Goal: Information Seeking & Learning: Check status

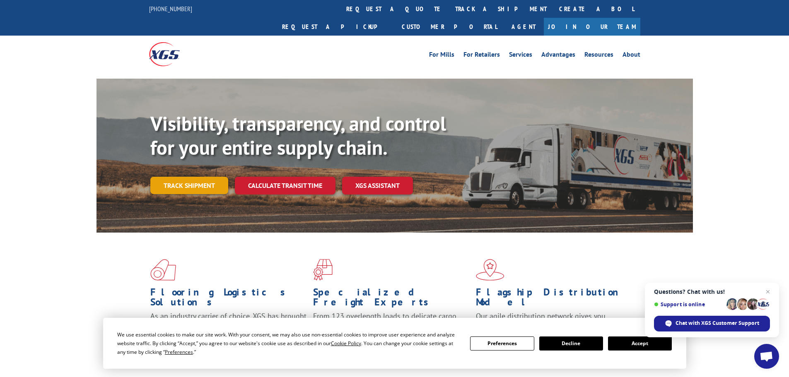
click at [210, 177] on link "Track shipment" at bounding box center [189, 185] width 78 height 17
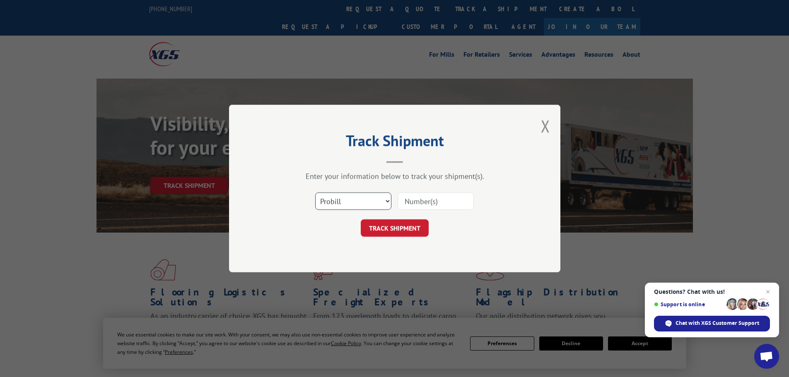
click at [332, 204] on select "Select category... Probill BOL PO" at bounding box center [353, 201] width 76 height 17
select select "po"
click at [315, 193] on select "Select category... Probill BOL PO" at bounding box center [353, 201] width 76 height 17
click at [418, 203] on input at bounding box center [436, 201] width 76 height 17
paste input "15534668"
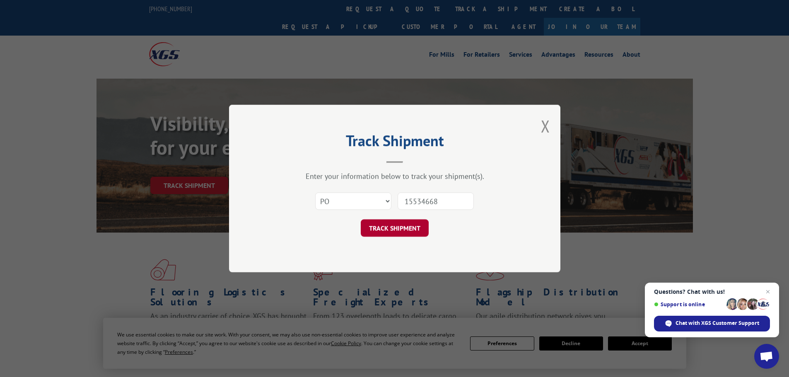
type input "15534668"
click at [382, 237] on button "TRACK SHIPMENT" at bounding box center [395, 228] width 68 height 17
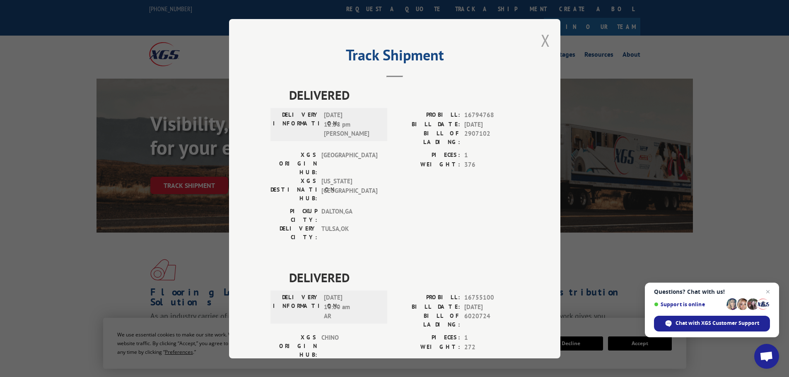
click at [541, 43] on button "Close modal" at bounding box center [545, 40] width 9 height 22
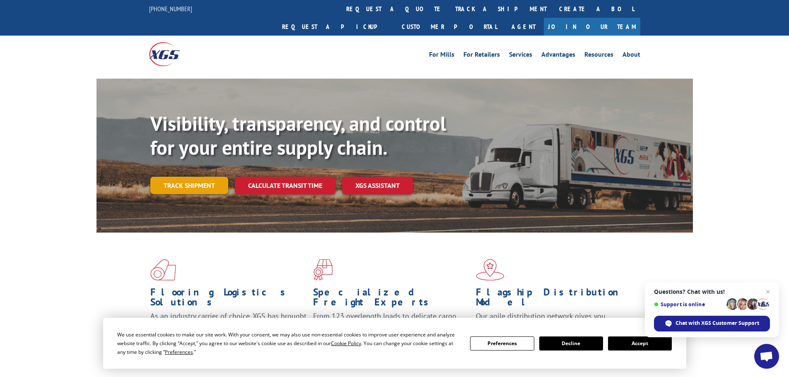
drag, startPoint x: 222, startPoint y: 163, endPoint x: 217, endPoint y: 165, distance: 5.4
click at [222, 177] on link "Track shipment" at bounding box center [189, 185] width 78 height 17
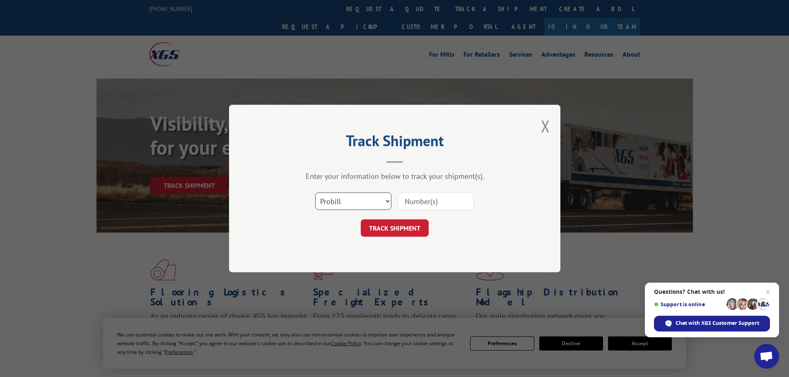
click at [365, 205] on select "Select category... Probill BOL PO" at bounding box center [353, 201] width 76 height 17
click at [315, 193] on select "Select category... Probill BOL PO" at bounding box center [353, 201] width 76 height 17
click at [434, 195] on input at bounding box center [436, 201] width 76 height 17
paste input "16755100"
type input "16755100"
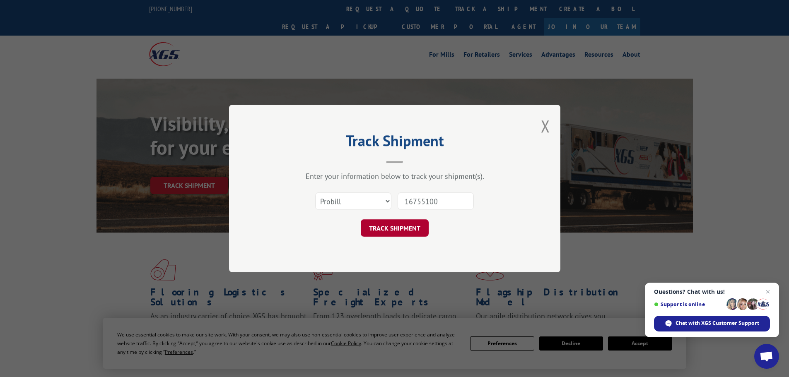
click at [404, 236] on button "TRACK SHIPMENT" at bounding box center [395, 228] width 68 height 17
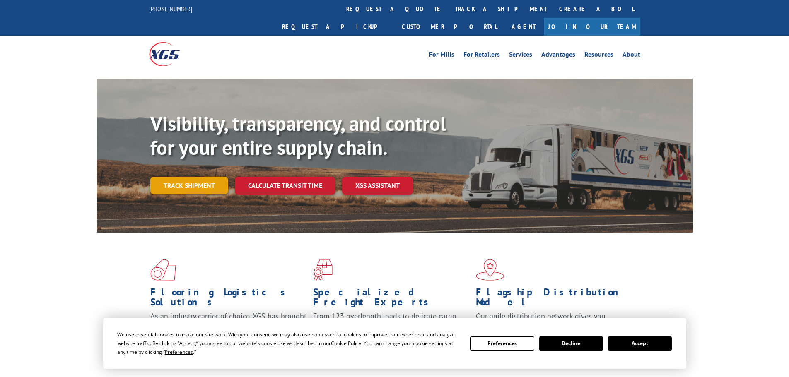
click at [204, 177] on link "Track shipment" at bounding box center [189, 185] width 78 height 17
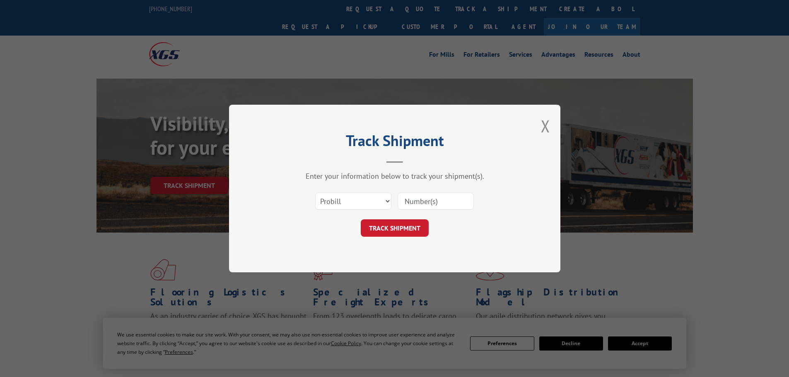
click at [439, 209] on input at bounding box center [436, 201] width 76 height 17
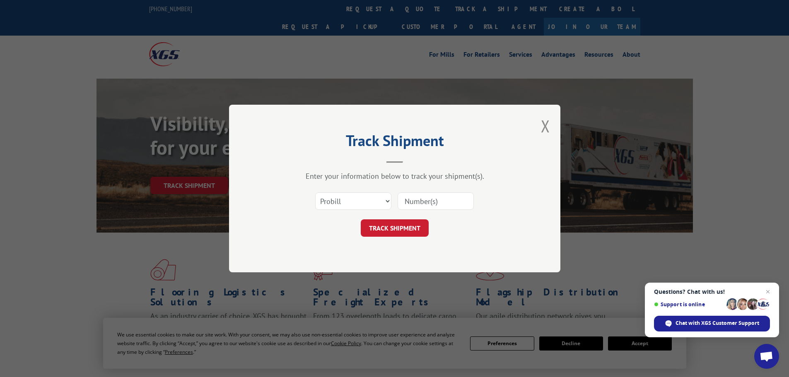
paste input "16755155"
type input "16755155"
click at [420, 219] on form "Select category... Probill BOL PO 16755155 TRACK SHIPMENT" at bounding box center [394, 212] width 249 height 49
click at [419, 222] on button "TRACK SHIPMENT" at bounding box center [395, 228] width 68 height 17
